Goal: Transaction & Acquisition: Obtain resource

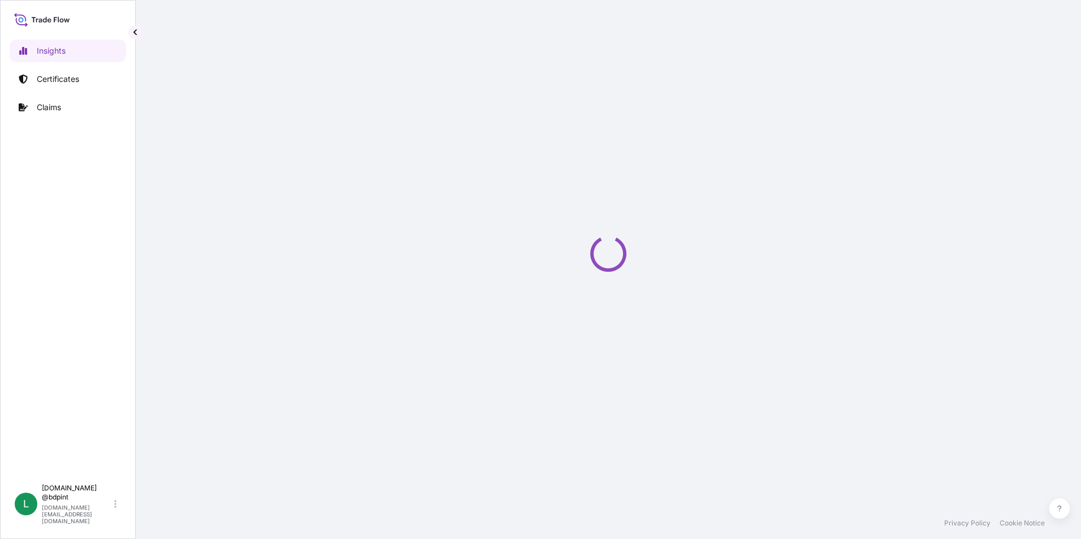
select select "2025"
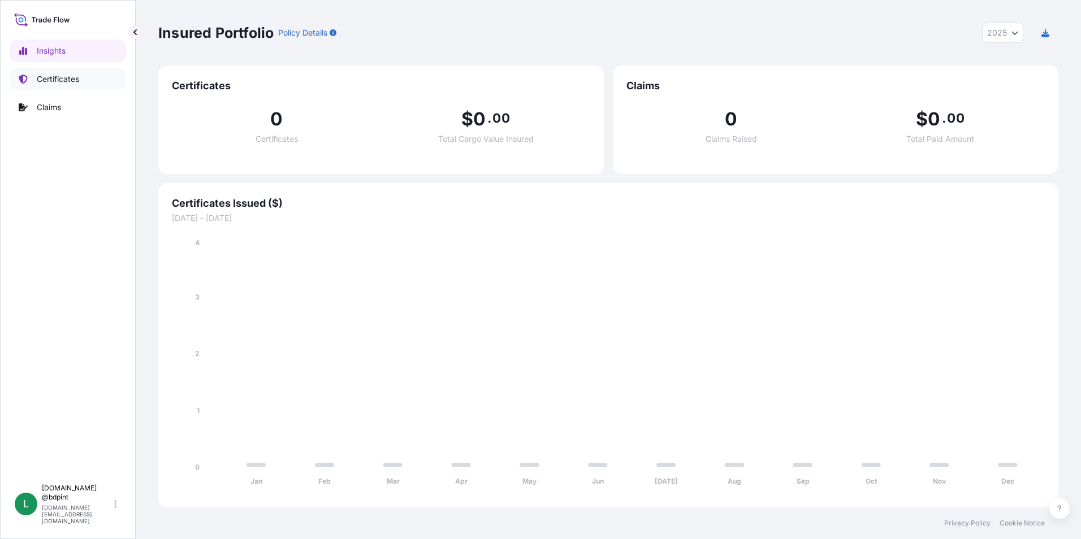
click at [72, 77] on p "Certificates" at bounding box center [58, 78] width 42 height 11
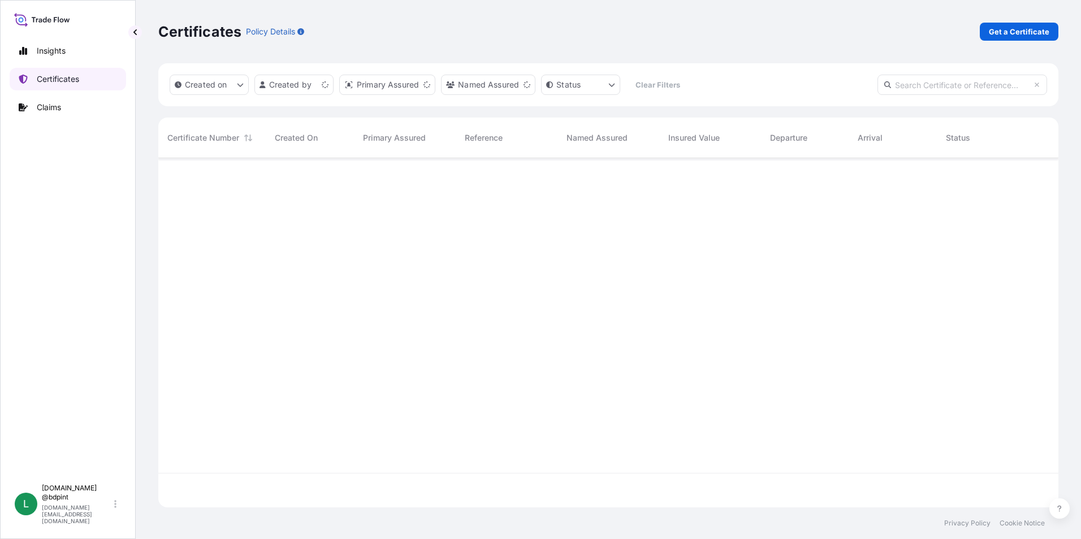
scroll to position [347, 891]
click at [1011, 31] on p "Get a Certificate" at bounding box center [1019, 31] width 60 height 11
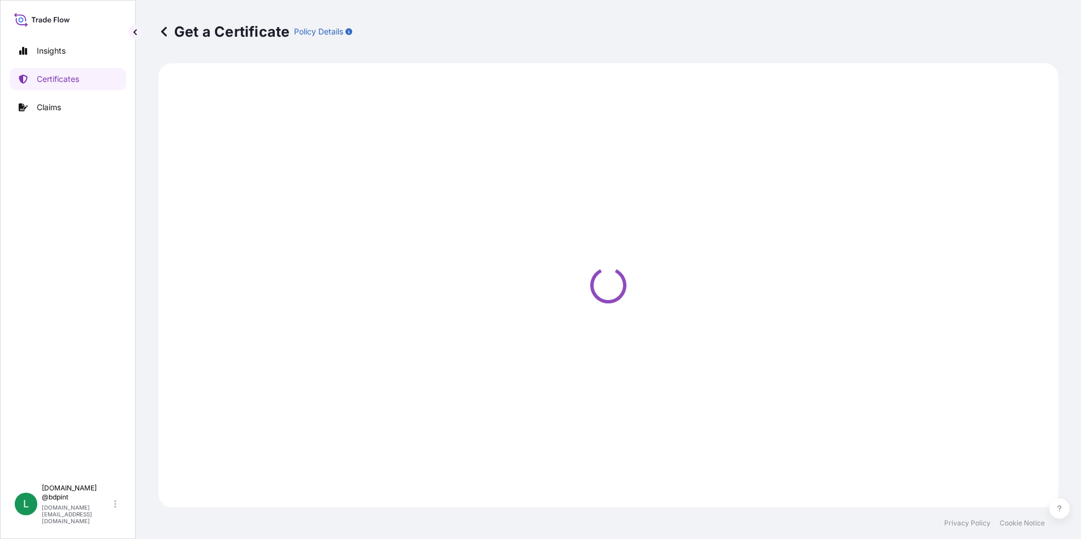
select select "Barge"
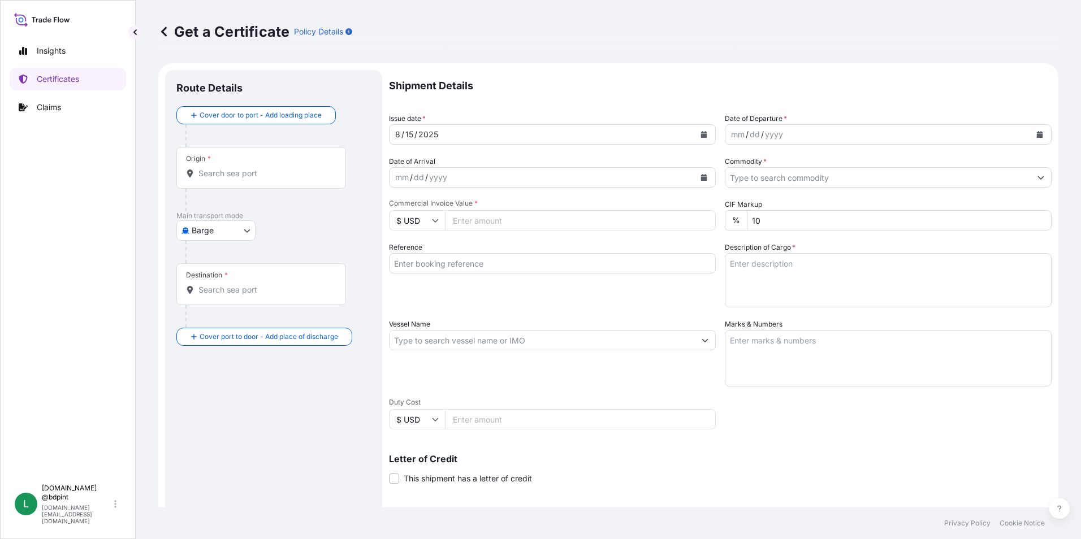
click at [1036, 133] on icon "Calendar" at bounding box center [1039, 134] width 7 height 7
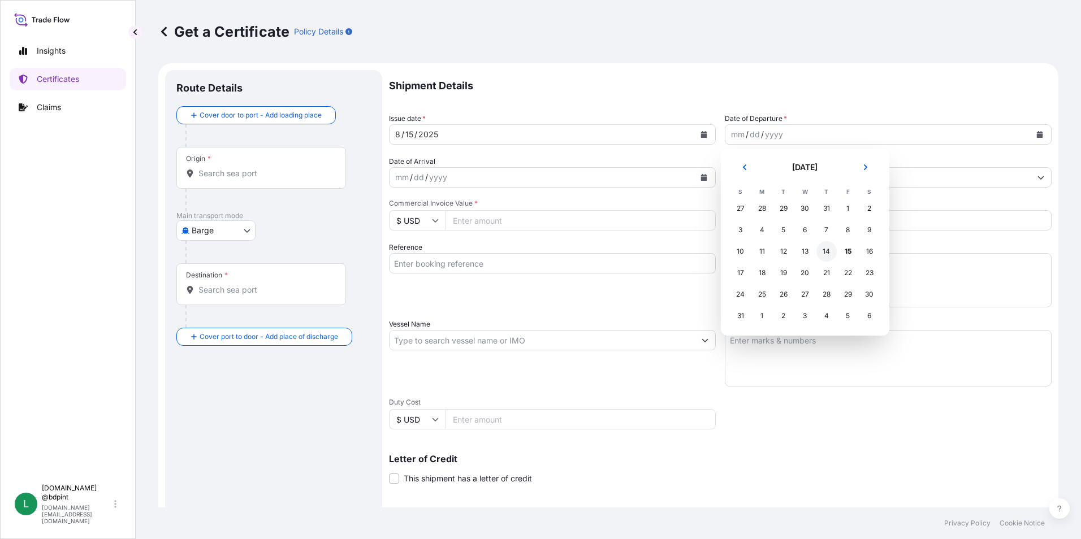
click at [820, 249] on div "14" at bounding box center [826, 251] width 20 height 20
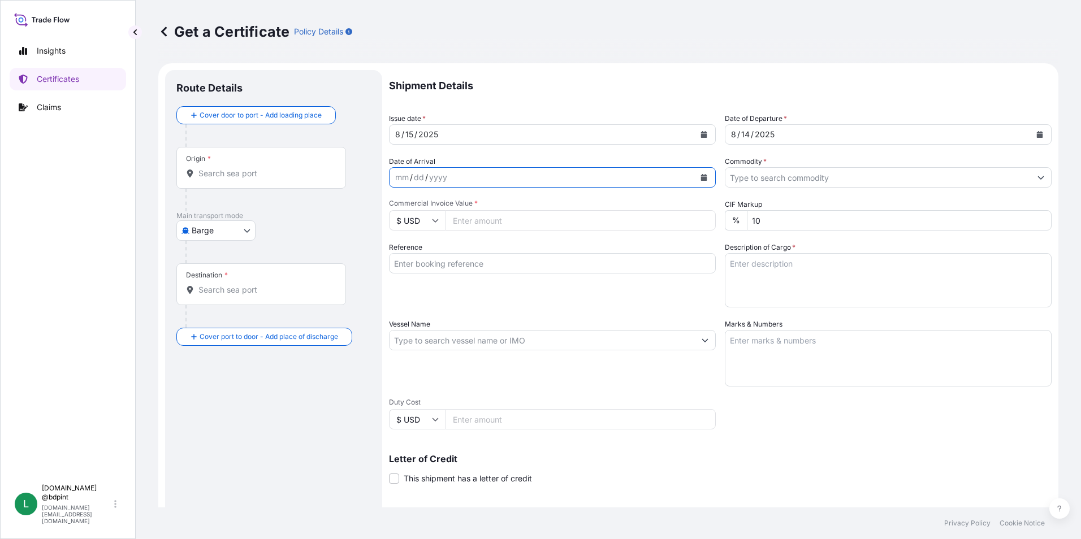
click at [701, 177] on icon "Calendar" at bounding box center [704, 177] width 6 height 7
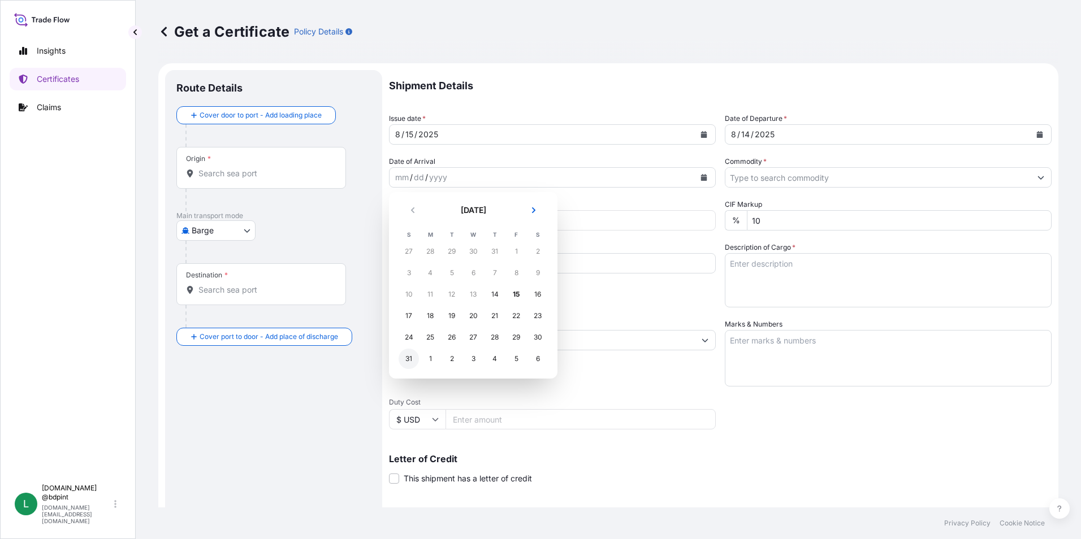
click at [410, 354] on div "31" at bounding box center [409, 359] width 20 height 20
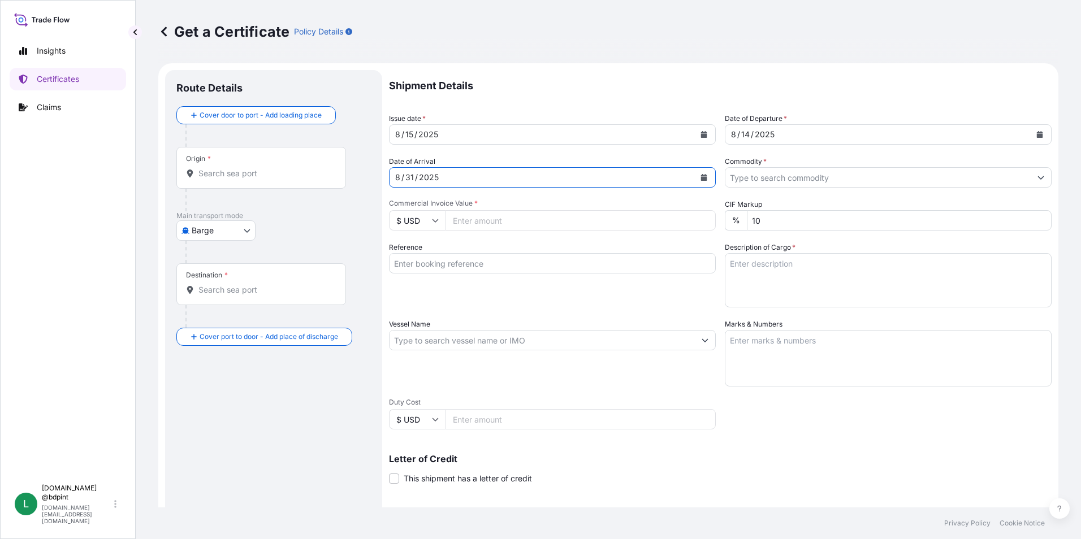
click at [812, 179] on input "Commodity *" at bounding box center [877, 177] width 305 height 20
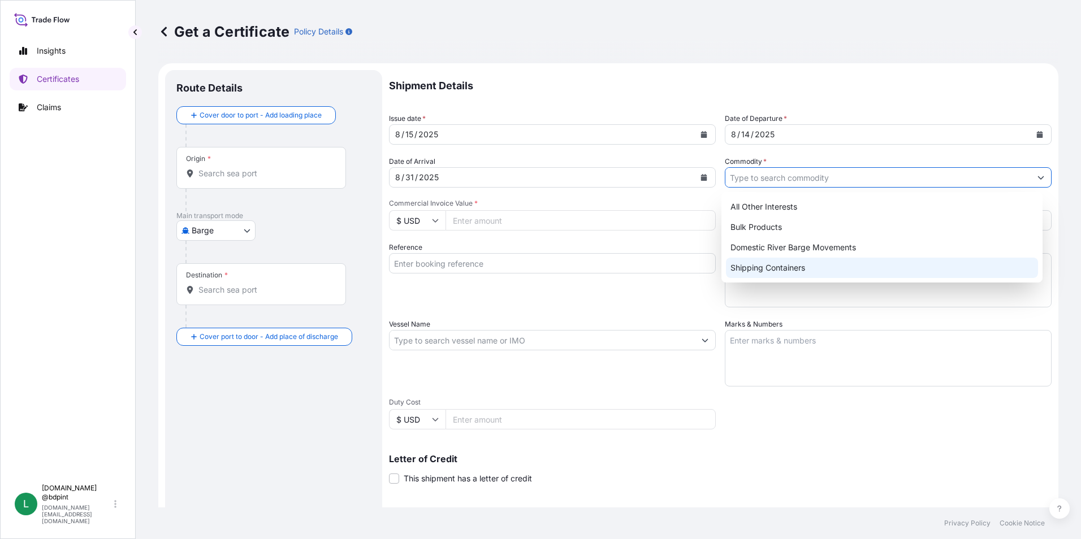
click at [765, 265] on div "Shipping Containers" at bounding box center [882, 268] width 313 height 20
type input "Shipping Containers"
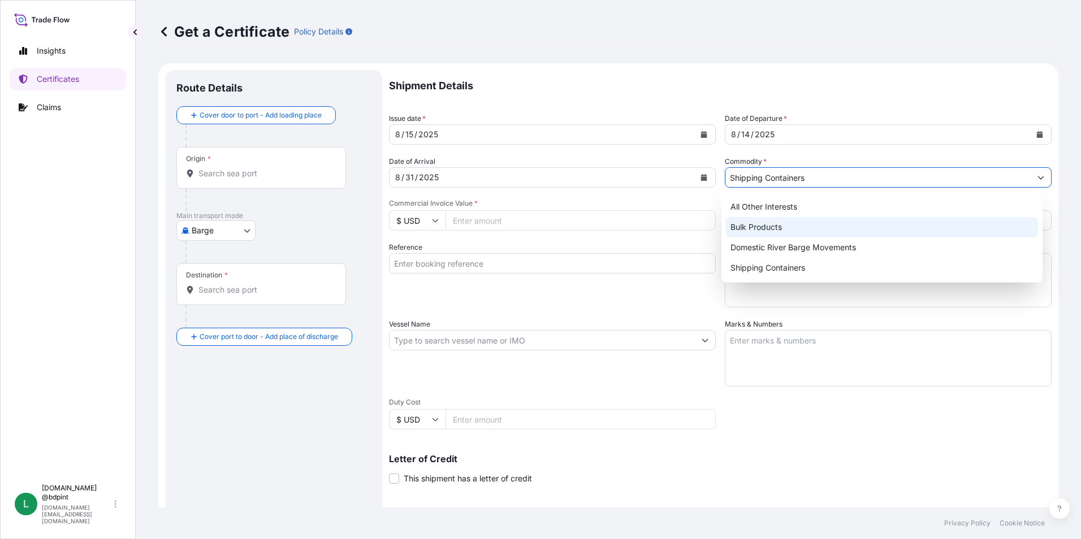
click at [548, 220] on input "Commercial Invoice Value *" at bounding box center [580, 220] width 270 height 20
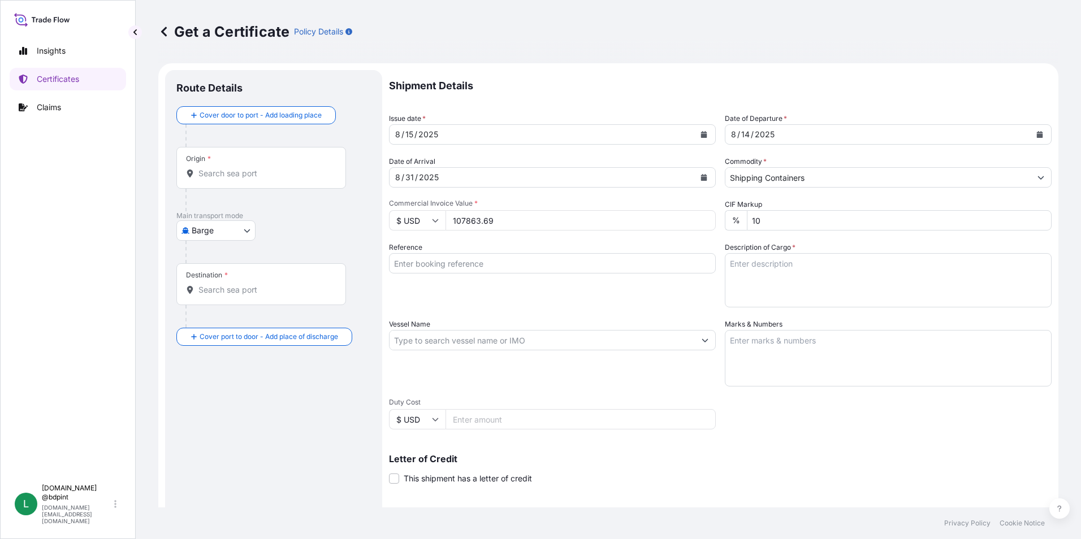
type input "107863.69"
click at [605, 308] on div "Shipment Details Issue date * [DATE] Date of Departure * [DATE] Date of Arrival…" at bounding box center [720, 339] width 663 height 539
click at [491, 265] on input "Reference" at bounding box center [552, 263] width 327 height 20
paste input "80000108147"
click at [545, 260] on input "80000108147" at bounding box center [552, 263] width 327 height 20
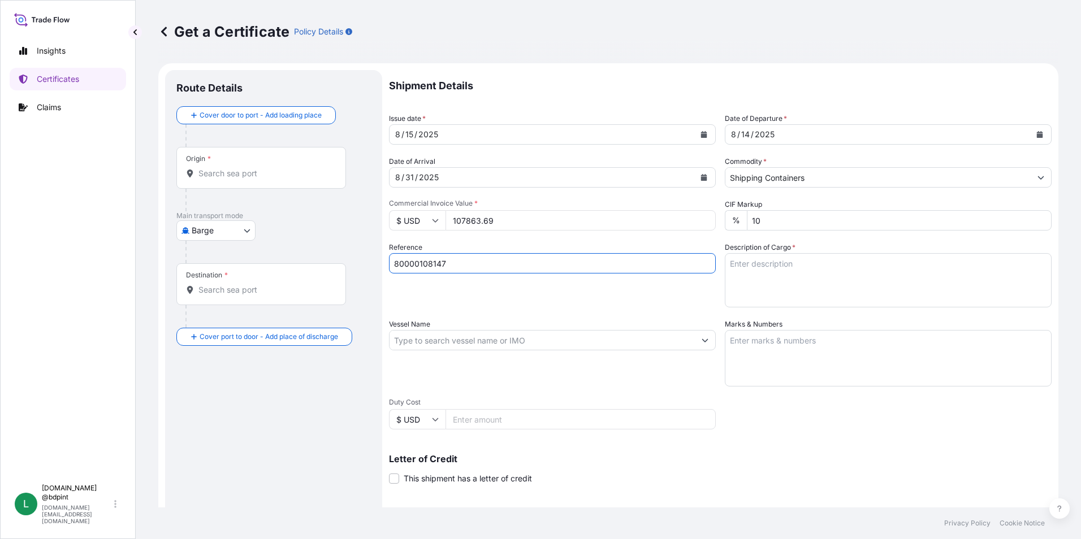
paste input "PE-059/25"
type input "80000108147 PE-059/25"
click at [833, 266] on textarea "Description of Cargo *" at bounding box center [888, 280] width 327 height 54
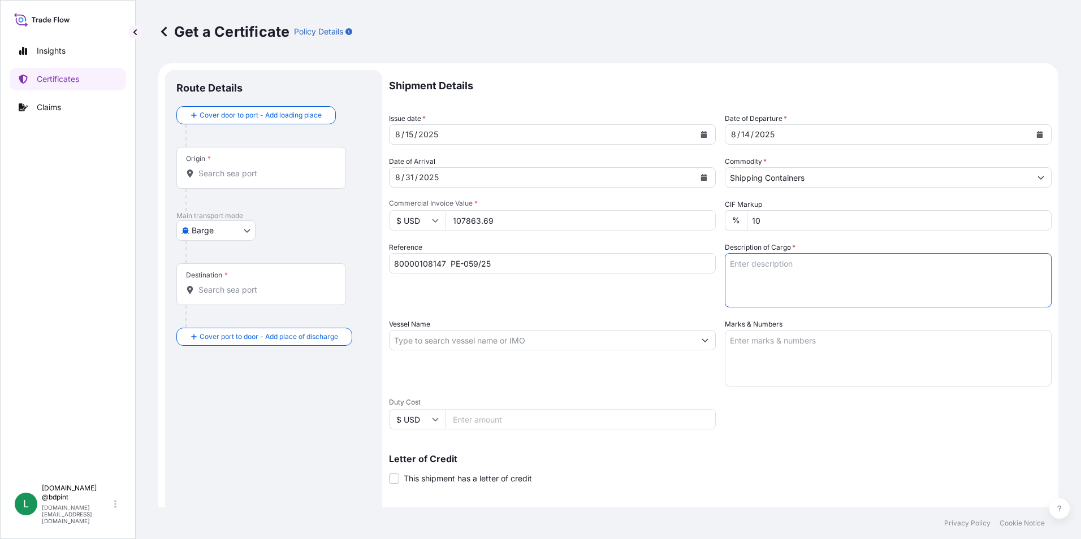
paste textarea "BAR 975 9690\260"
click at [756, 287] on textarea "BAR 975 9690\260" at bounding box center [888, 280] width 327 height 54
paste textarea "BAR 005 AT1112\260"
click at [848, 302] on textarea "BAR 975 9690\260 BAR 005 AT1112\260" at bounding box center [888, 280] width 327 height 54
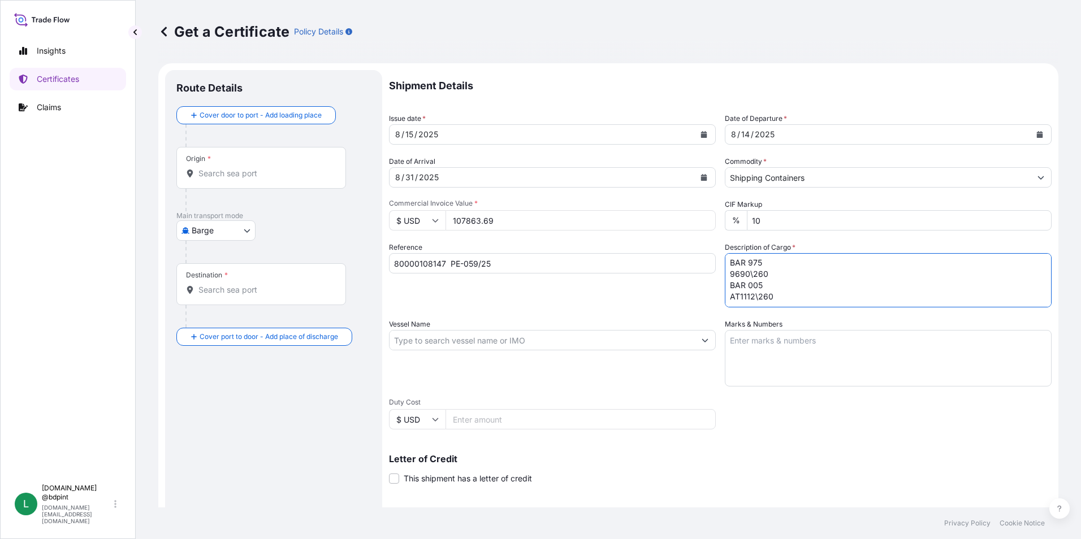
paste textarea "BAR 607 677A\260"
click at [895, 297] on textarea "BAR 975 9690\260 BAR 005 AT1112\260 BAR 607 677A\260" at bounding box center [888, 280] width 327 height 54
paste textarea "LUBAD 1985 AH93NS\260"
click at [797, 289] on textarea "BAR 975 9690\260 BAR 005 AT1112\260 BAR 607 LUBAD 1985 AH93NS\260 677A\260" at bounding box center [888, 280] width 327 height 54
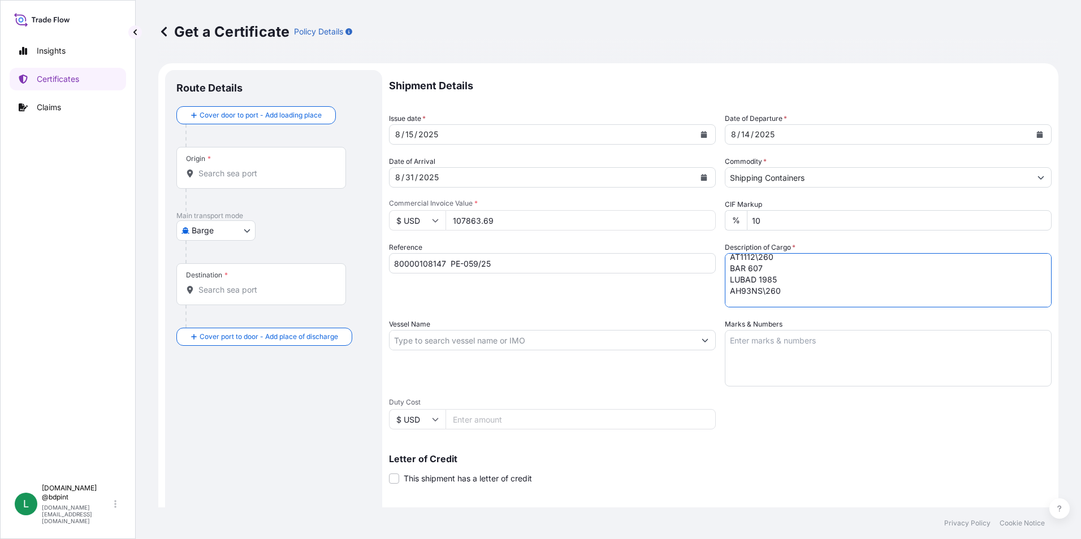
paste textarea "LUBRICATING OIL ADDITIVES"
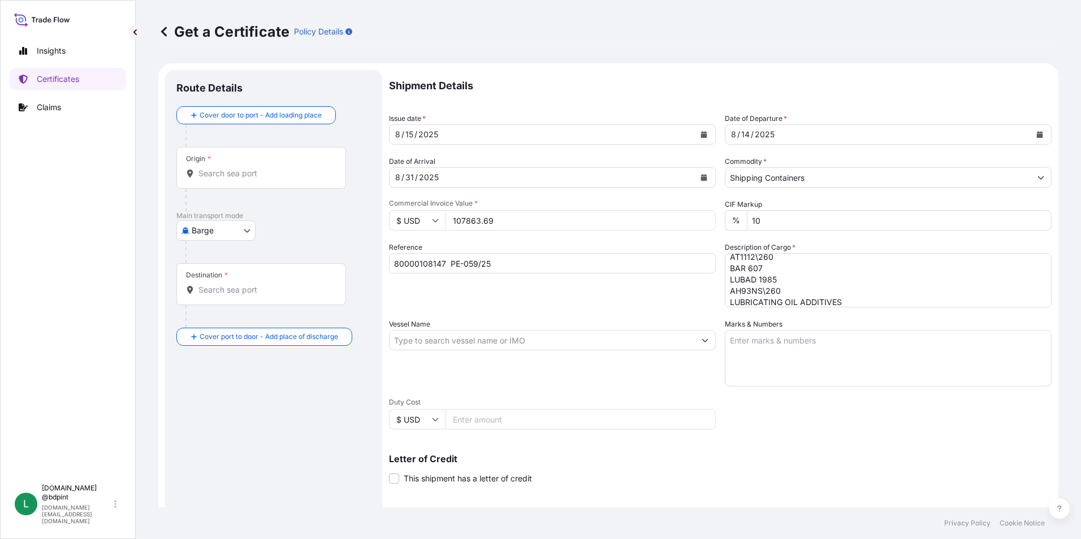
click at [847, 301] on textarea "BAR 975 9690\260 BAR 005 AT1112\260 BAR 607 LUBAD 1985 AH93NS\260 LUBRICATING O…" at bounding box center [888, 280] width 327 height 54
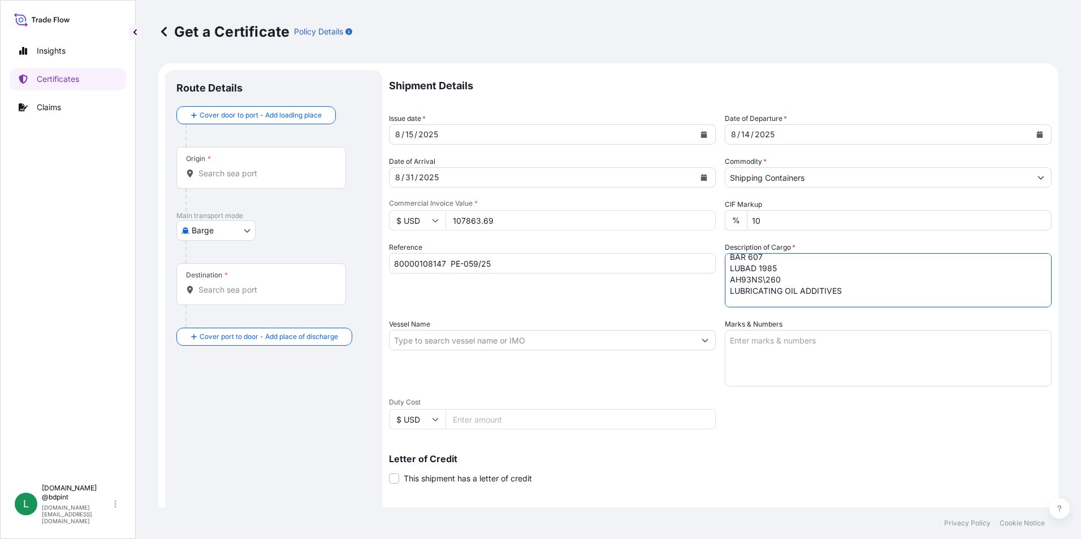
paste textarea "80 DRUMS"
type textarea "BAR 975 9690\260 BAR 005 AT1112\260 BAR 607 LUBAD 1985 AH93NS\260 LUBRICATING O…"
click at [489, 343] on input "Vessel Name" at bounding box center [541, 340] width 305 height 20
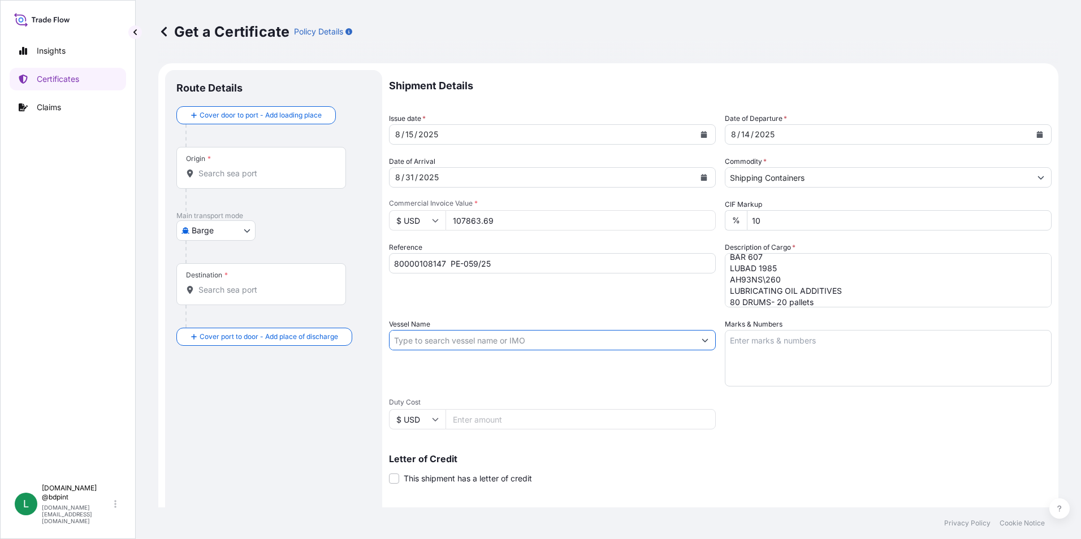
paste input "[PERSON_NAME]"
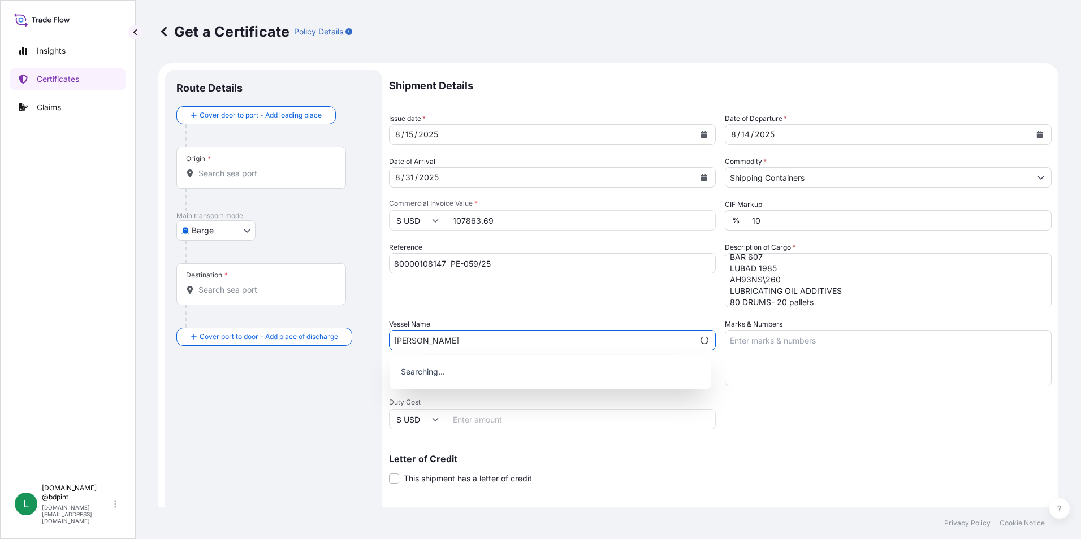
type input "[PERSON_NAME]"
click at [901, 413] on div "Shipment Details Issue date * [DATE] Date of Departure * [DATE] Date of Arrival…" at bounding box center [720, 339] width 663 height 539
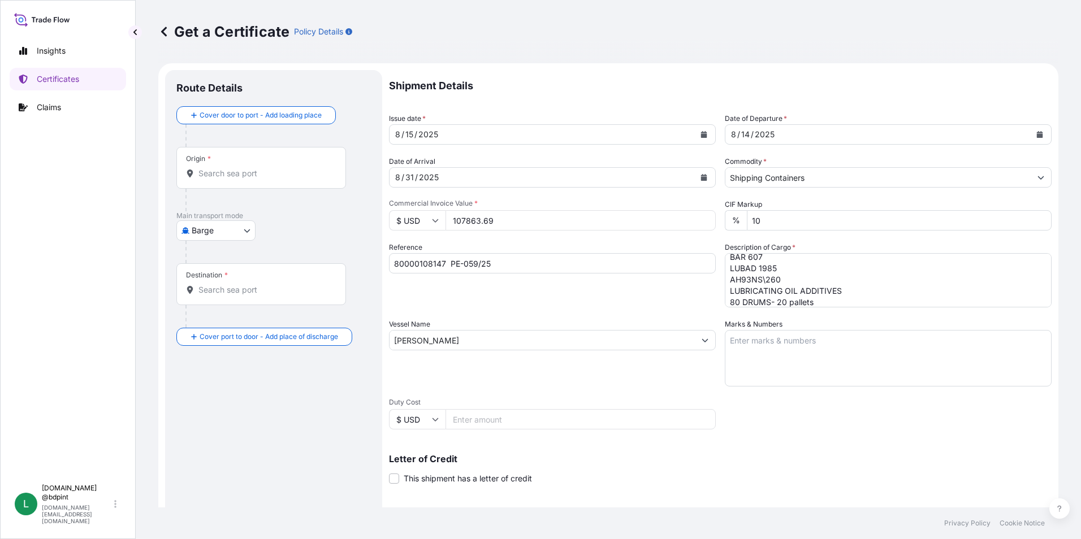
click at [884, 345] on textarea "Marks & Numbers" at bounding box center [888, 358] width 327 height 57
paste textarea "CONSIGNEE CONSIGNEE ORDER REFERENCE NUMBER SHIPPER ORDER NUMBER (LZ ORDER NUMBE…"
type textarea "CONSIGNEE CONSIGNEE ORDER REFERENCE NUMBER SHIPPER ORDER NUMBER (LZ ORDER NUMBE…"
click at [507, 382] on div "Vessel Name [PERSON_NAME]" at bounding box center [552, 353] width 327 height 68
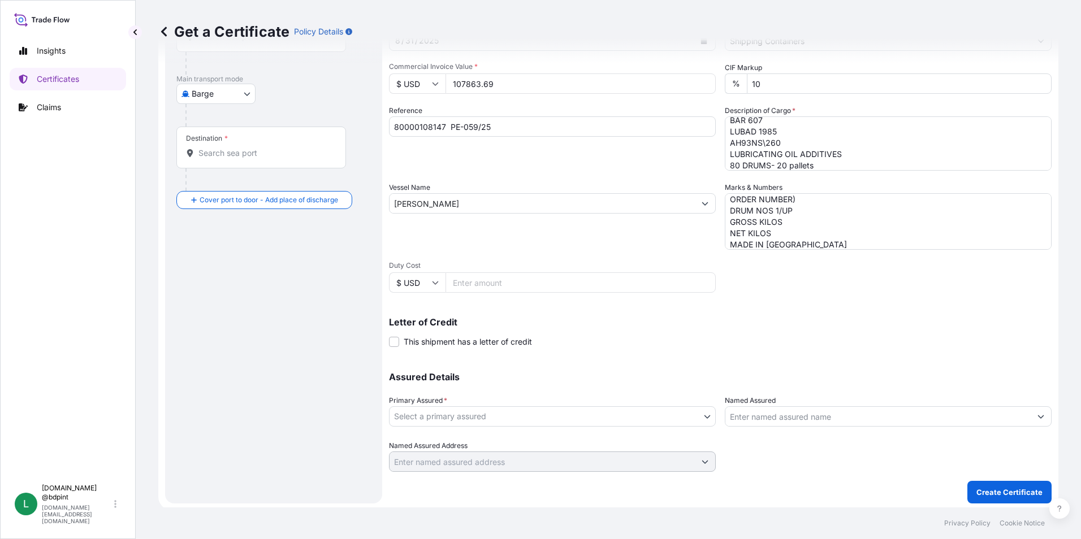
scroll to position [140, 0]
click at [489, 415] on body "0 options available. Insights Certificates Claims L [DOMAIN_NAME] @bdpint [DOMA…" at bounding box center [540, 269] width 1081 height 539
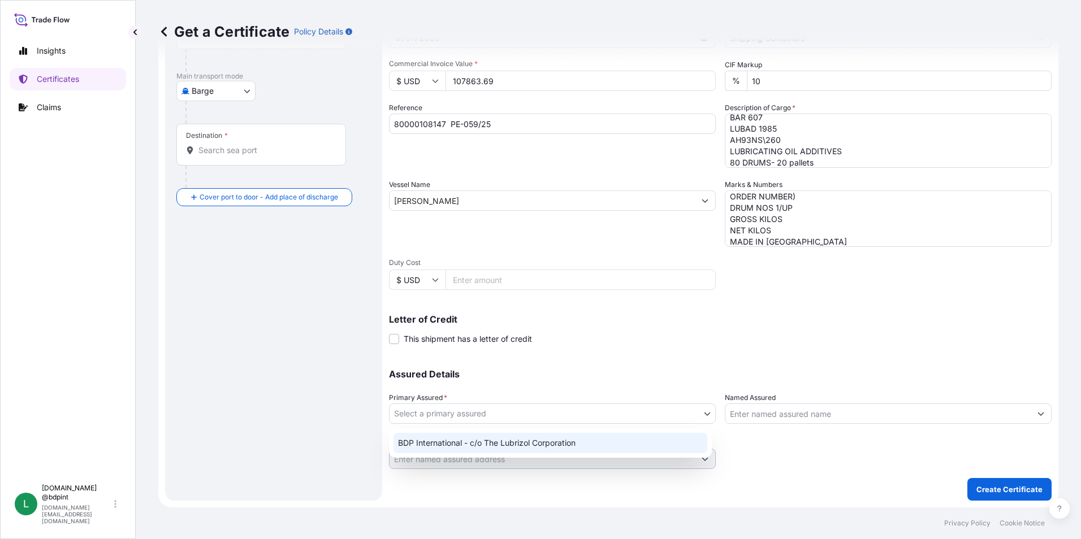
click at [501, 441] on div "BDP International - c/o The Lubrizol Corporation" at bounding box center [550, 443] width 314 height 20
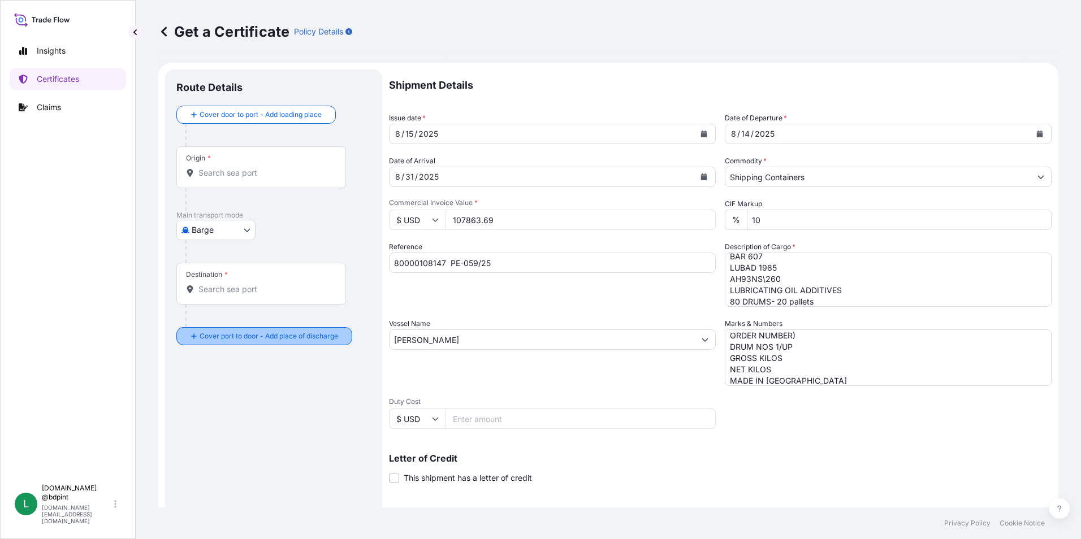
scroll to position [0, 0]
click at [228, 223] on body "Insights Certificates Claims L [DOMAIN_NAME] @bdpint [DOMAIN_NAME][EMAIL_ADDRES…" at bounding box center [540, 269] width 1081 height 539
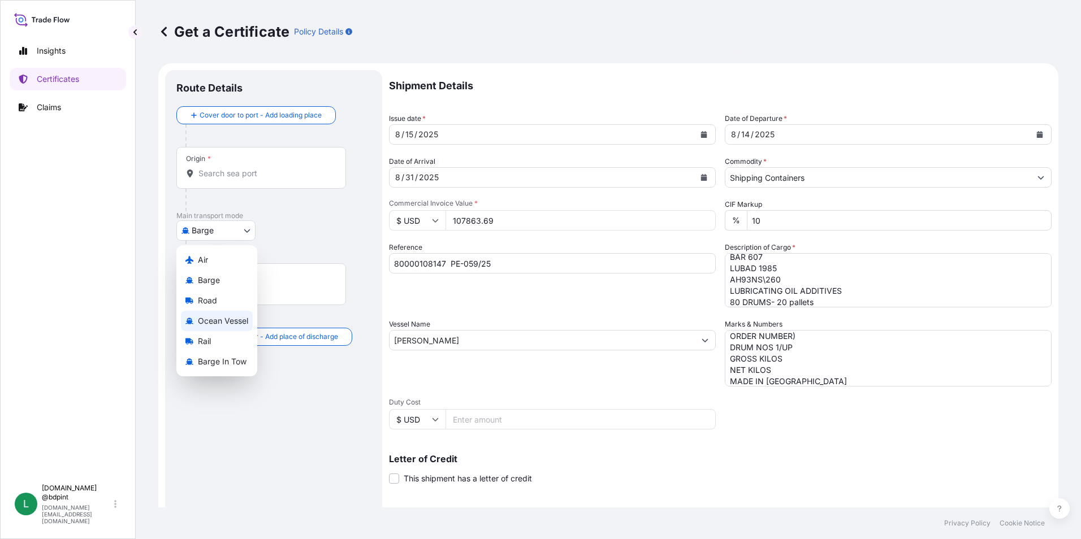
click at [239, 319] on span "Ocean Vessel" at bounding box center [223, 320] width 50 height 11
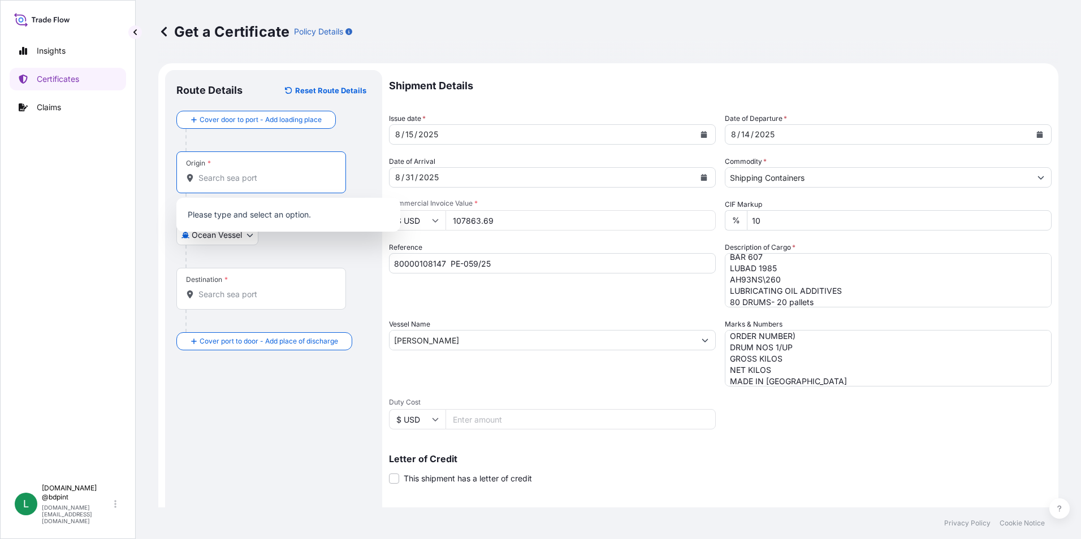
click at [266, 175] on input "Origin *" at bounding box center [264, 177] width 133 height 11
click at [271, 178] on input "Origin * Please select an origin" at bounding box center [264, 177] width 133 height 11
paste input "USHOU"
click at [259, 221] on span "USHOU / IAH - [GEOGRAPHIC_DATA], [GEOGRAPHIC_DATA]" at bounding box center [303, 218] width 176 height 23
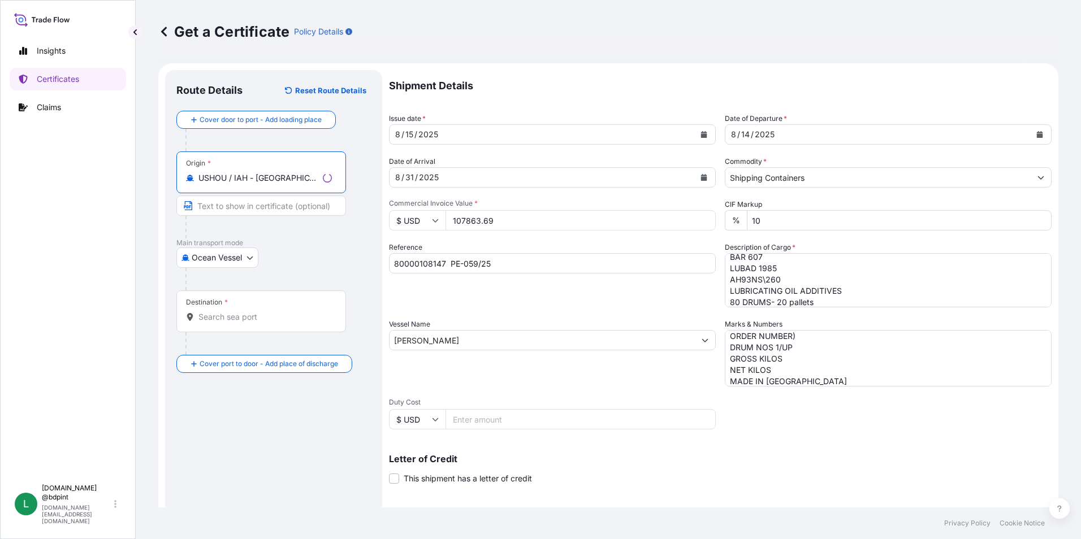
type input "USHOU / IAH - [GEOGRAPHIC_DATA], [GEOGRAPHIC_DATA]"
click at [249, 324] on div "Destination *" at bounding box center [261, 312] width 170 height 42
click at [249, 323] on input "Destination *" at bounding box center [264, 316] width 133 height 11
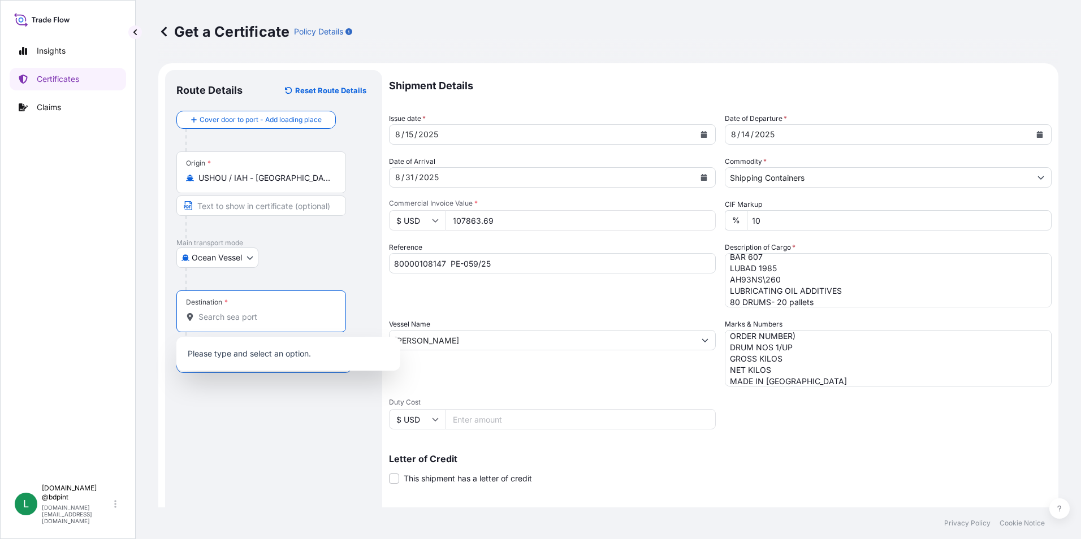
paste input "PECLL"
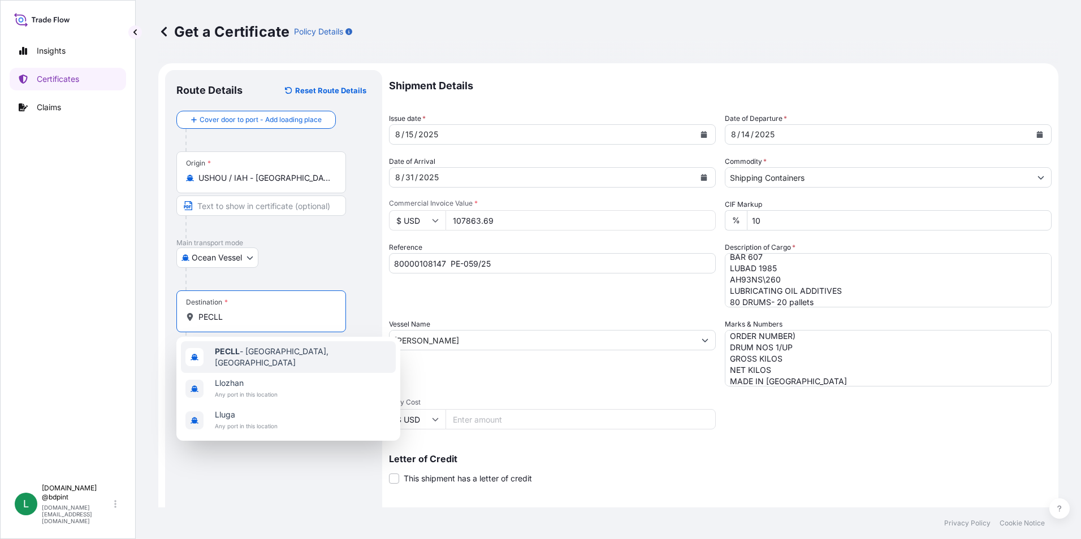
click at [249, 359] on span "PECLL - [GEOGRAPHIC_DATA], [GEOGRAPHIC_DATA]" at bounding box center [303, 357] width 176 height 23
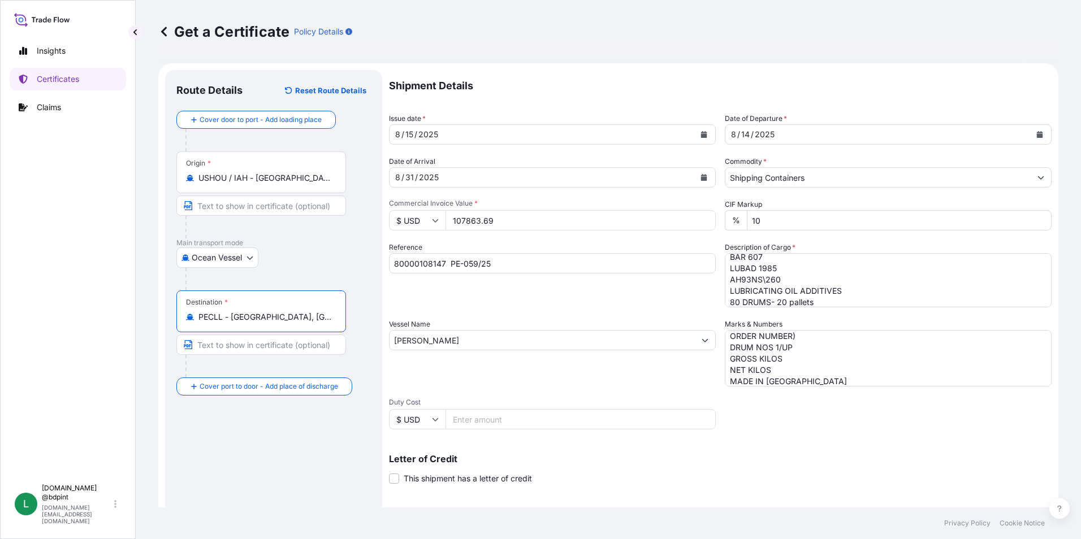
type input "PECLL - [GEOGRAPHIC_DATA], [GEOGRAPHIC_DATA]"
click at [309, 438] on div "Route Details Reset Route Details Cover door to port - Add loading place Place …" at bounding box center [273, 355] width 194 height 548
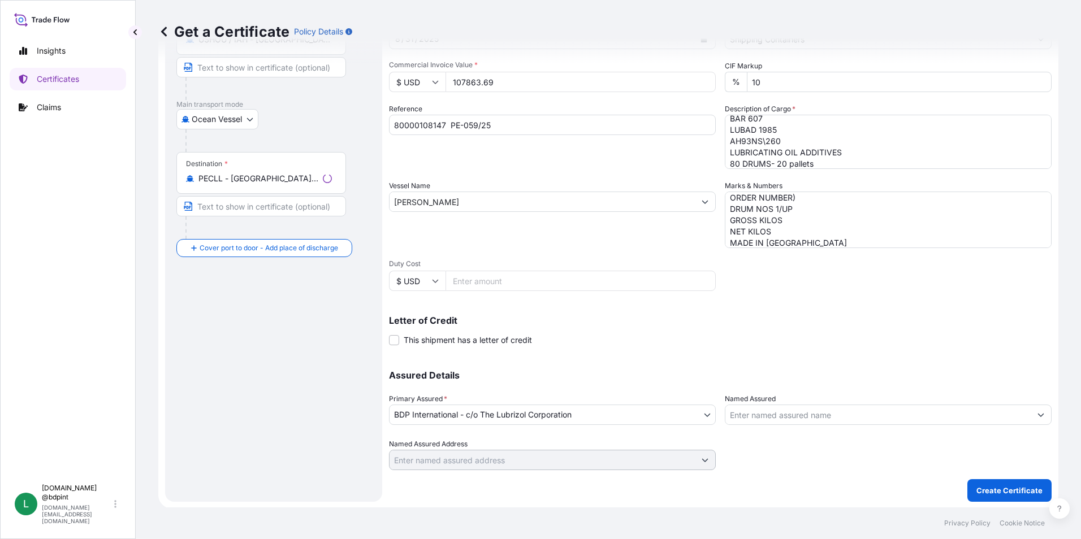
scroll to position [140, 0]
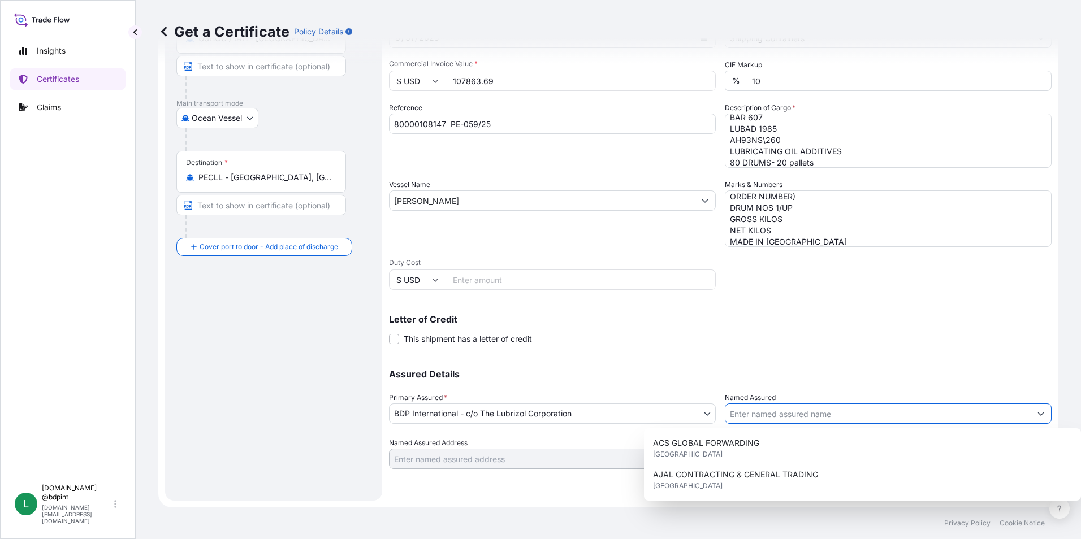
click at [810, 420] on input "Named Assured" at bounding box center [877, 414] width 305 height 20
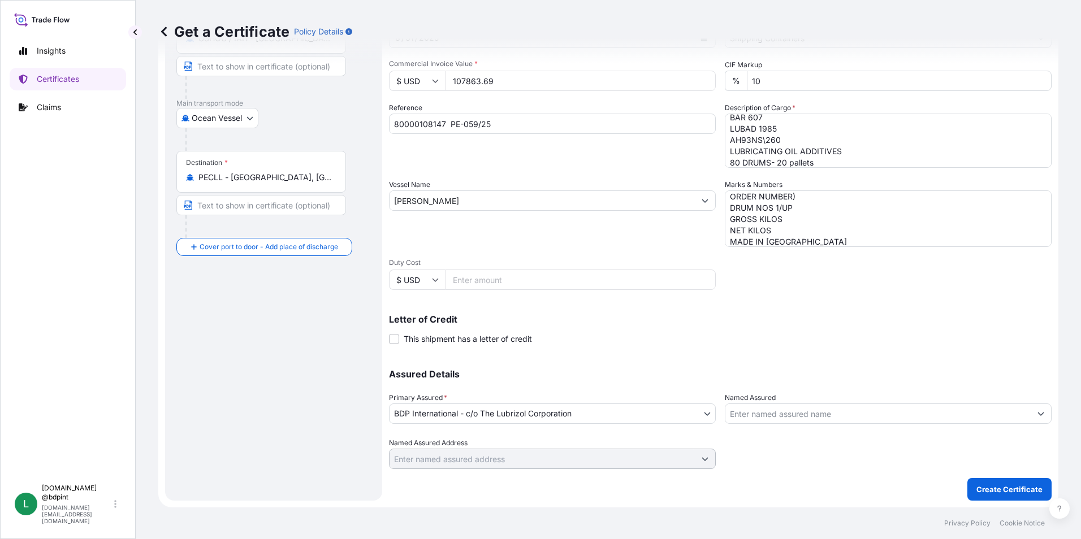
click at [807, 419] on input "Named Assured" at bounding box center [877, 414] width 305 height 20
paste input "BARCINO SAC"
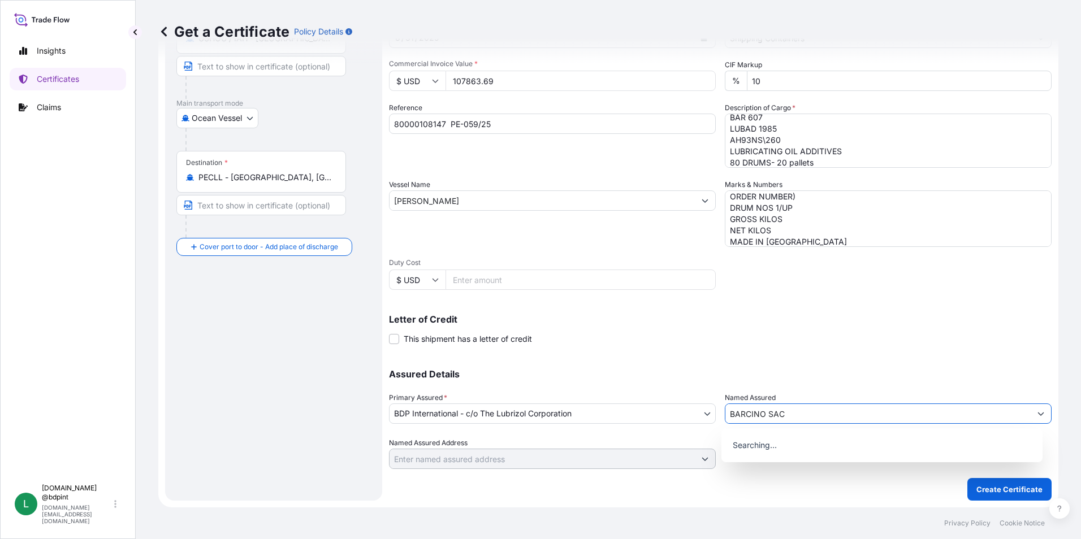
type input "BARCINO SAC"
click at [851, 336] on div "Letter of Credit This shipment has a letter of credit Letter of credit * Letter…" at bounding box center [720, 330] width 663 height 30
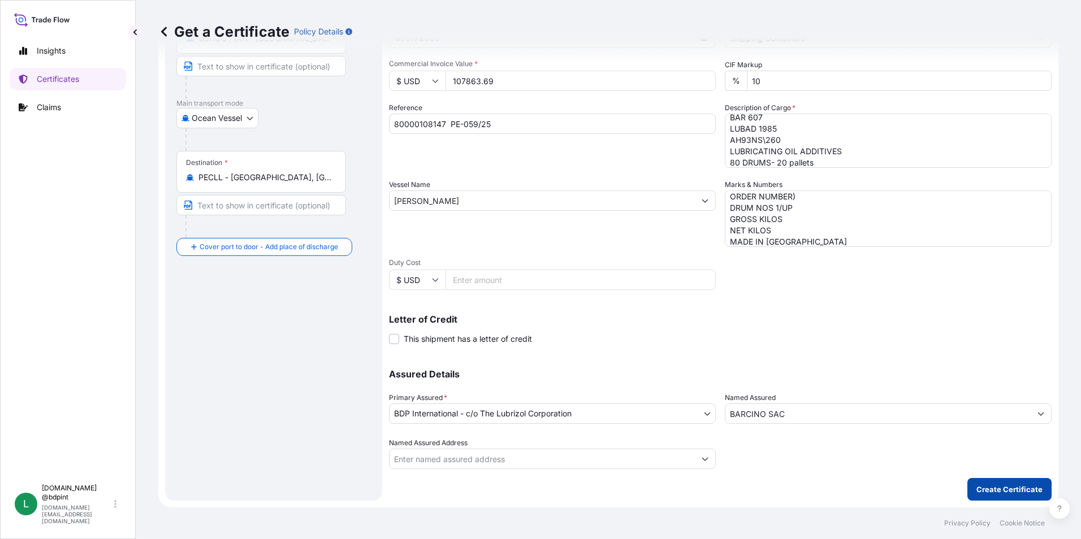
click at [992, 488] on p "Create Certificate" at bounding box center [1009, 489] width 66 height 11
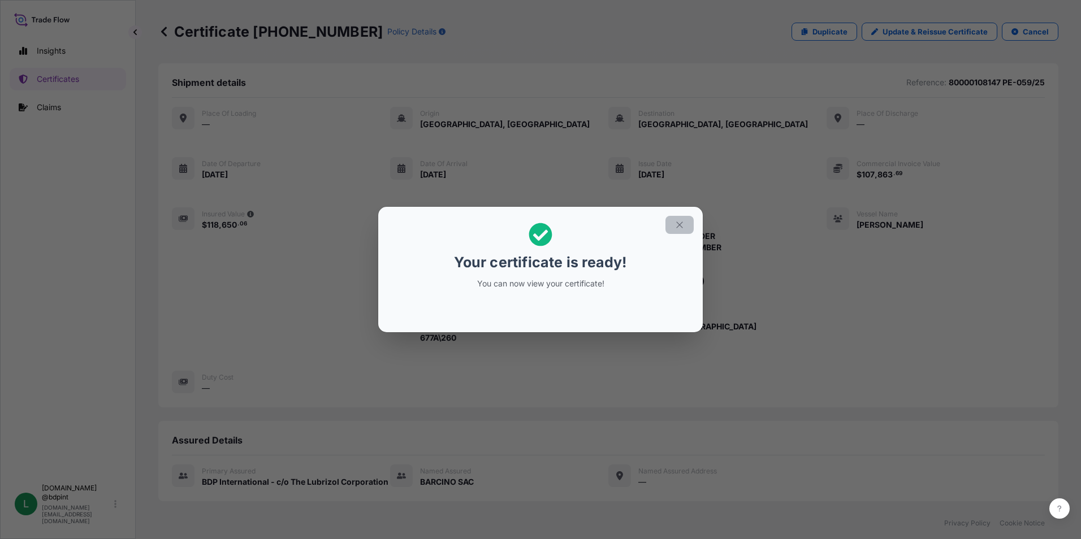
click at [681, 227] on icon "button" at bounding box center [679, 225] width 6 height 6
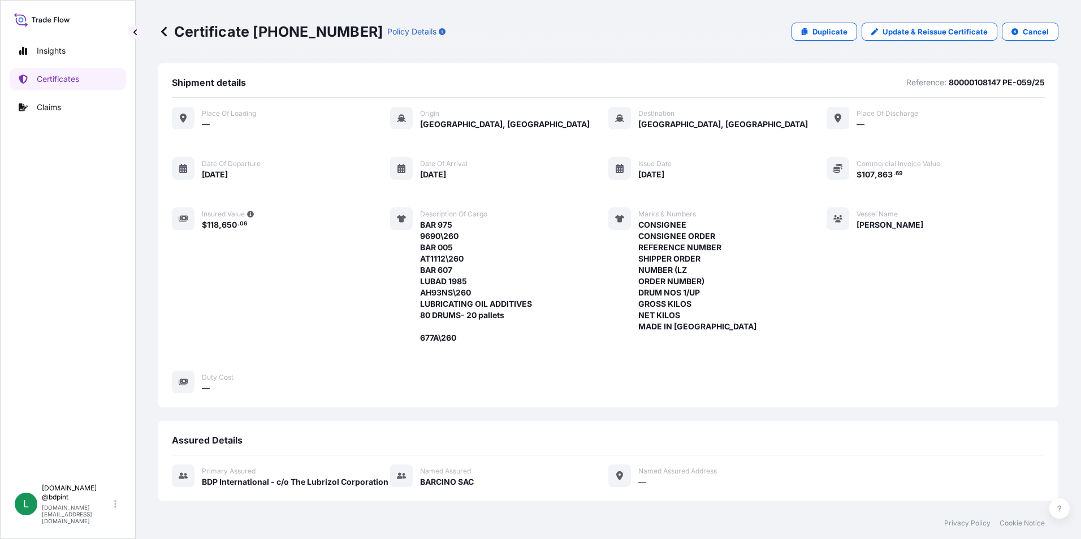
click at [738, 378] on div "Place of Loading — Origin [GEOGRAPHIC_DATA], [GEOGRAPHIC_DATA] Destination [GEO…" at bounding box center [608, 250] width 873 height 287
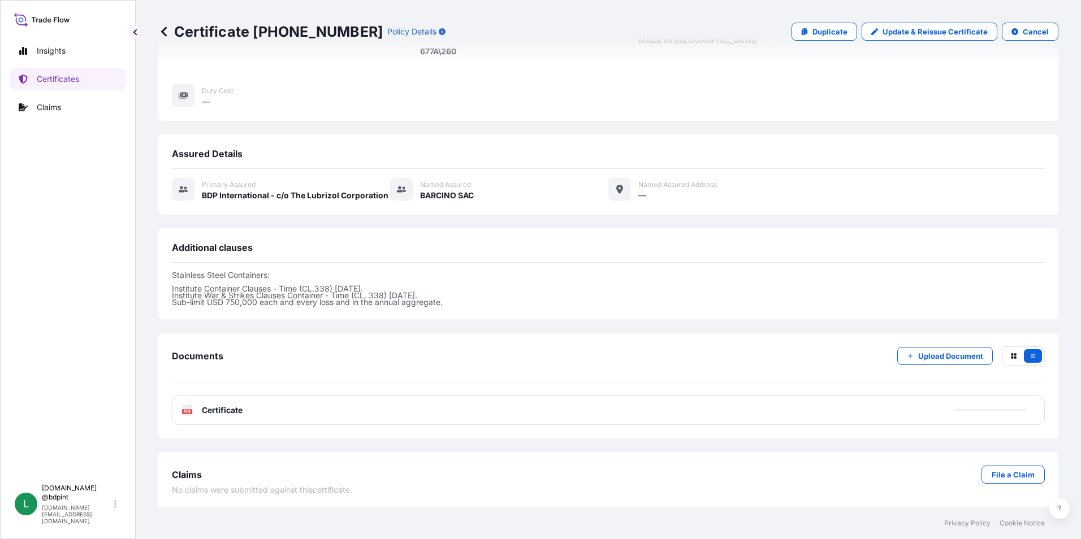
scroll to position [288, 0]
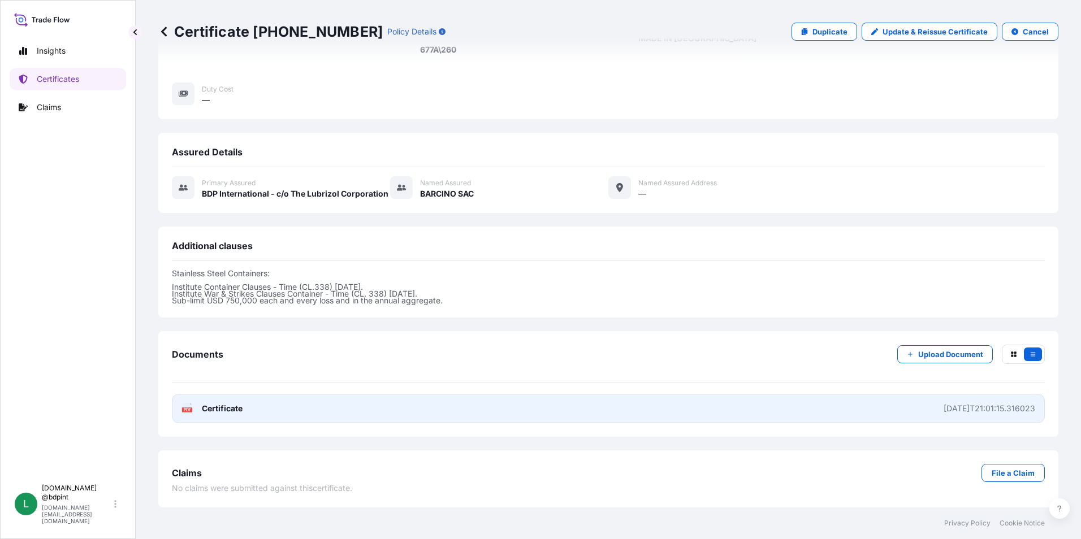
click at [585, 408] on link "PDF Certificate [DATE]T21:01:15.316023" at bounding box center [608, 408] width 873 height 29
